Goal: Task Accomplishment & Management: Use online tool/utility

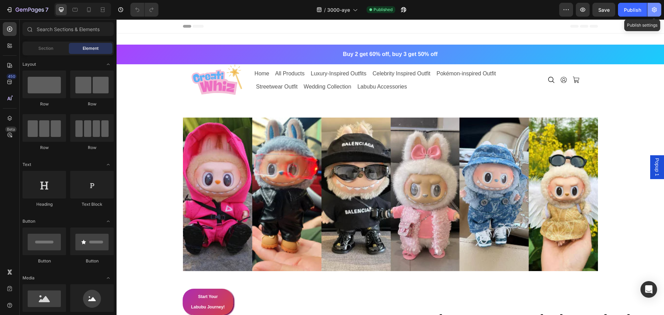
click at [653, 8] on icon "button" at bounding box center [654, 9] width 7 height 7
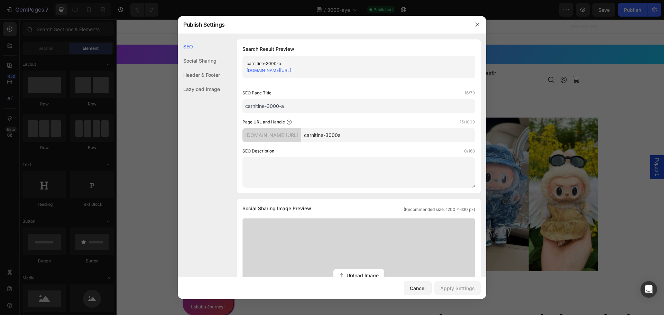
click at [380, 137] on input "carnitine-3000a" at bounding box center [388, 135] width 174 height 14
type input "carnitine-3000"
click at [462, 287] on div "Apply Settings" at bounding box center [458, 288] width 35 height 7
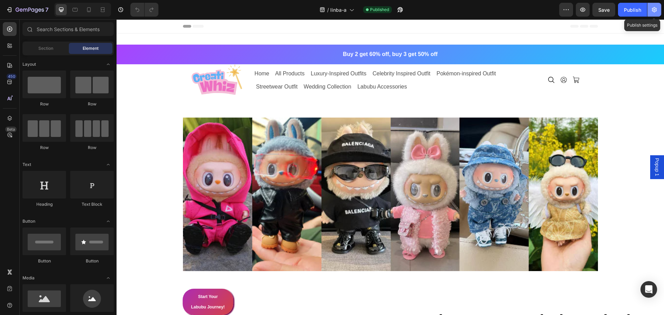
click at [658, 13] on button "button" at bounding box center [655, 10] width 14 height 14
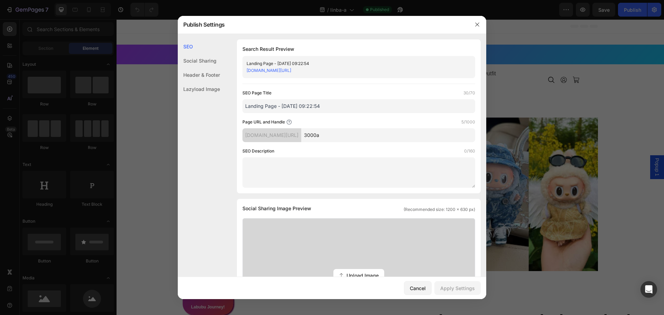
click at [369, 138] on input "3000a" at bounding box center [388, 135] width 174 height 14
type input "3000"
click at [458, 292] on button "Apply Settings" at bounding box center [458, 288] width 46 height 14
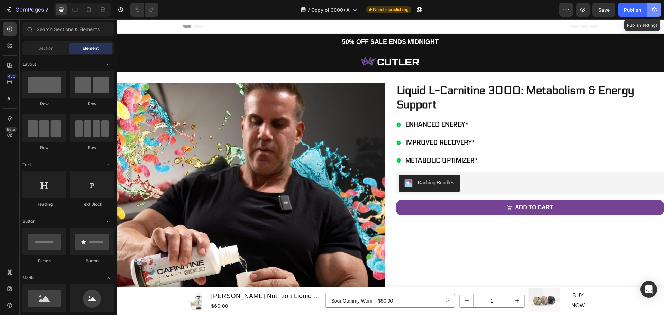
drag, startPoint x: 653, startPoint y: 11, endPoint x: 645, endPoint y: 13, distance: 7.9
click at [653, 11] on icon "button" at bounding box center [654, 9] width 7 height 7
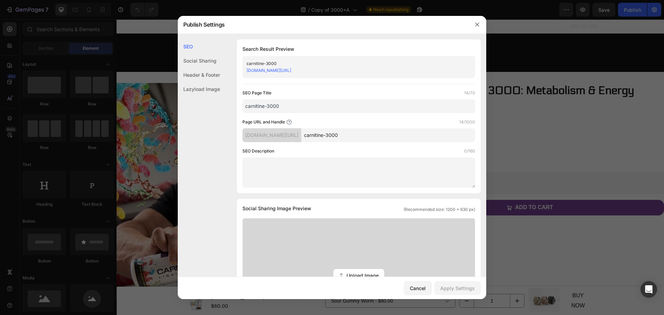
click at [378, 135] on input "carnitine-3000" at bounding box center [388, 135] width 174 height 14
type input "carnitine-3000b"
drag, startPoint x: 459, startPoint y: 290, endPoint x: 454, endPoint y: 288, distance: 4.8
click at [459, 290] on div "Apply Settings" at bounding box center [458, 288] width 35 height 7
